Goal: Use online tool/utility

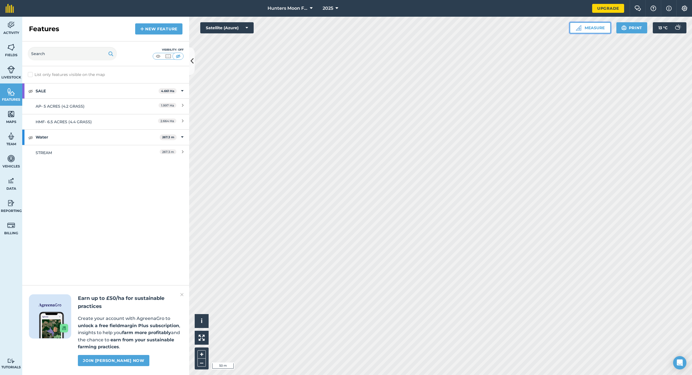
click at [581, 26] on button "Measure" at bounding box center [590, 27] width 41 height 11
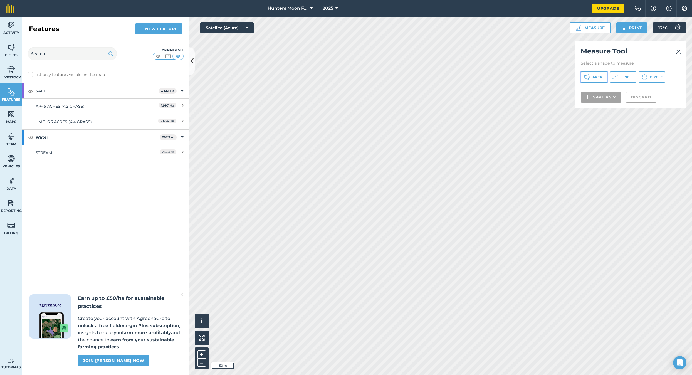
click at [591, 82] on button "Area" at bounding box center [594, 76] width 27 height 11
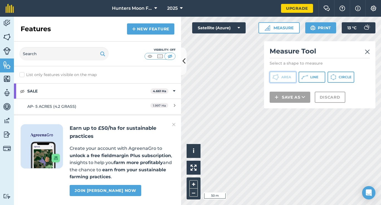
click at [285, 78] on span "Area" at bounding box center [286, 77] width 10 height 4
click at [284, 78] on span "Area" at bounding box center [286, 77] width 10 height 4
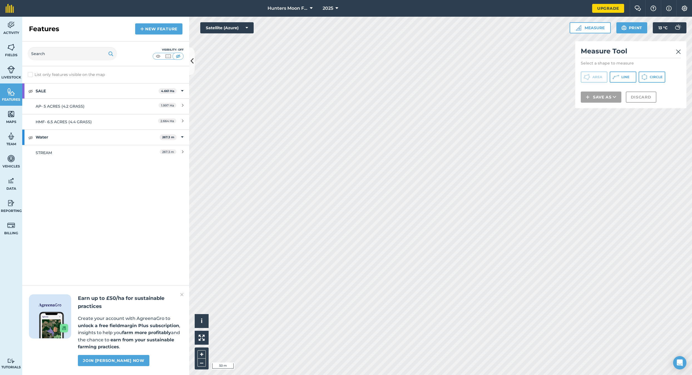
click at [678, 50] on img at bounding box center [678, 51] width 5 height 7
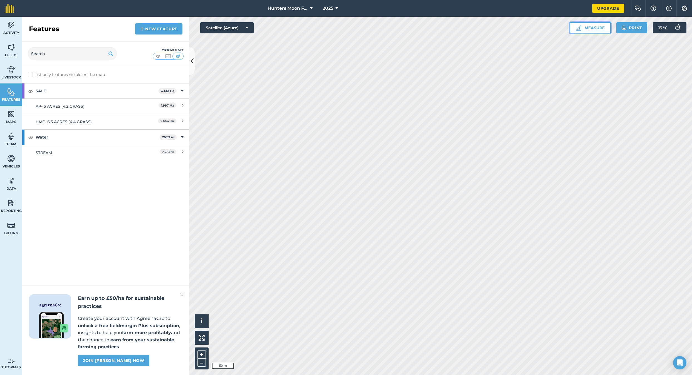
click at [589, 26] on button "Measure" at bounding box center [590, 27] width 41 height 11
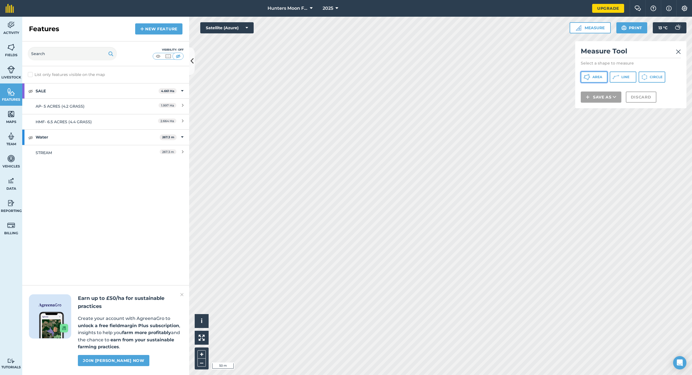
drag, startPoint x: 594, startPoint y: 73, endPoint x: 585, endPoint y: 76, distance: 10.1
click at [594, 73] on button "Area" at bounding box center [594, 76] width 27 height 11
click at [638, 104] on button "Discard" at bounding box center [641, 104] width 31 height 11
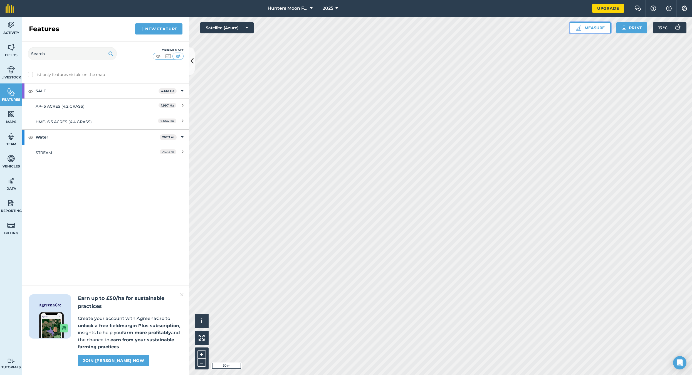
click at [586, 31] on button "Measure" at bounding box center [590, 27] width 41 height 11
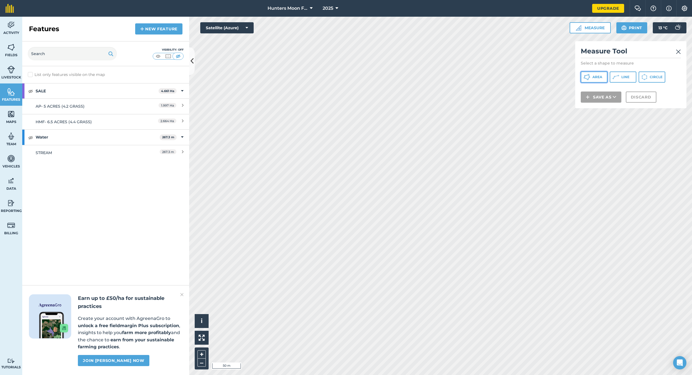
click at [594, 79] on button "Area" at bounding box center [594, 76] width 27 height 11
